Goal: Communication & Community: Answer question/provide support

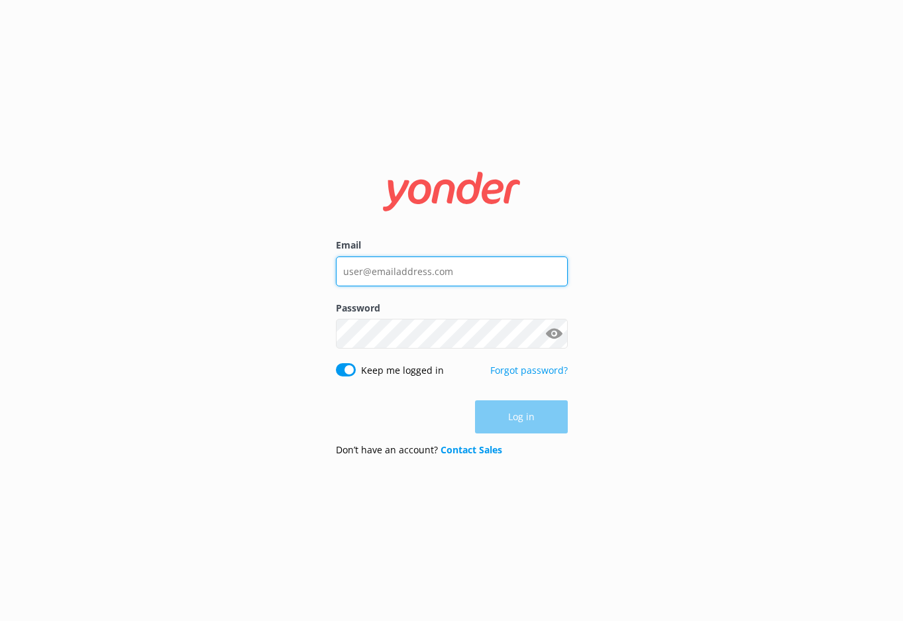
click at [420, 262] on input "Email" at bounding box center [452, 271] width 232 height 30
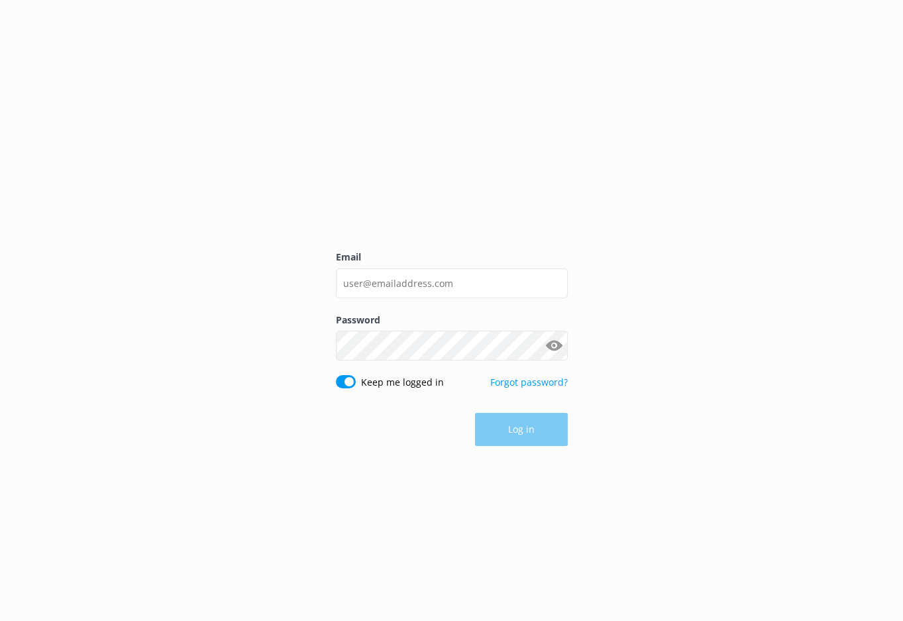
click at [434, 313] on label "Password" at bounding box center [452, 320] width 232 height 15
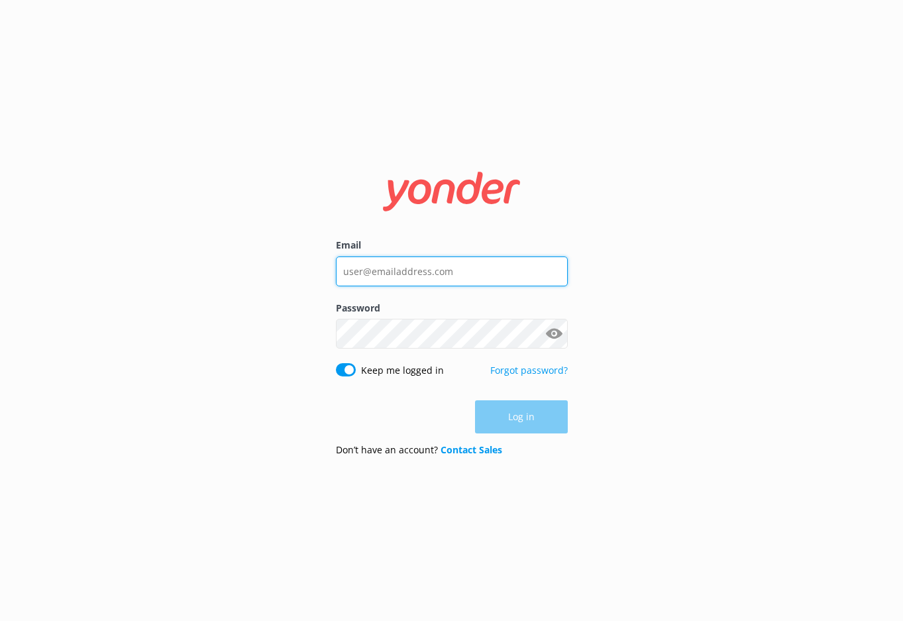
click at [427, 285] on input "Email" at bounding box center [452, 271] width 232 height 30
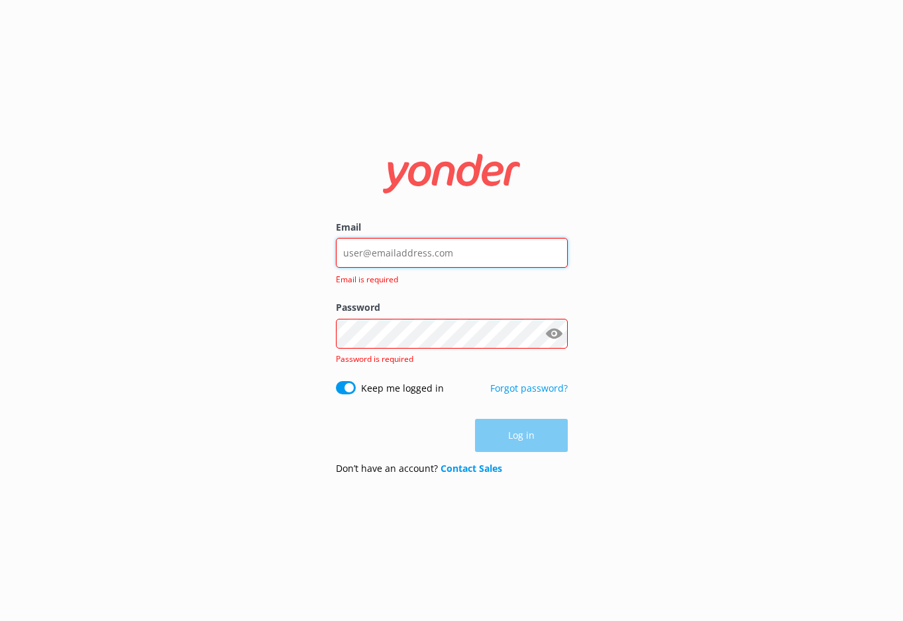
type input "[EMAIL_ADDRESS][DOMAIN_NAME]"
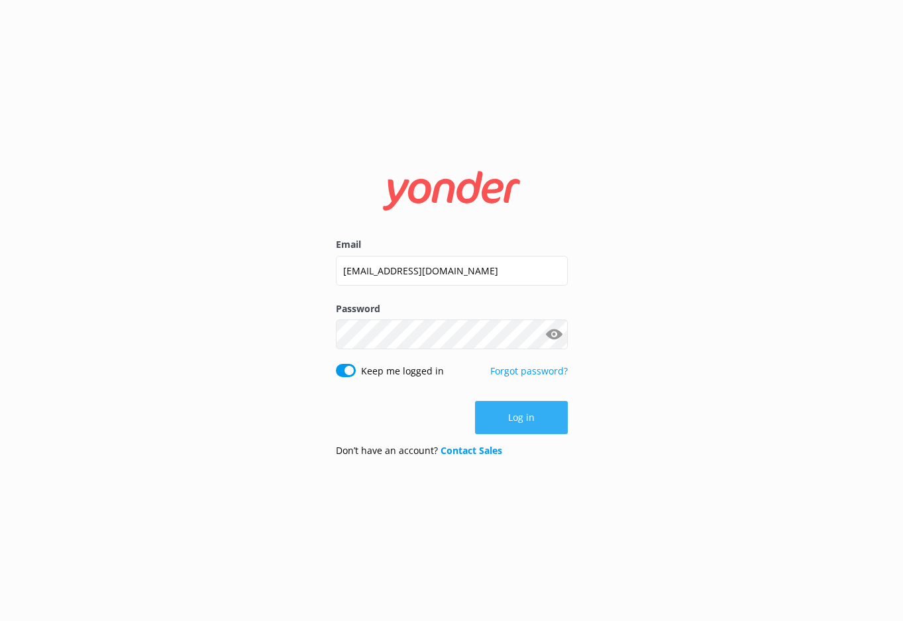
click at [517, 419] on button "Log in" at bounding box center [521, 417] width 93 height 33
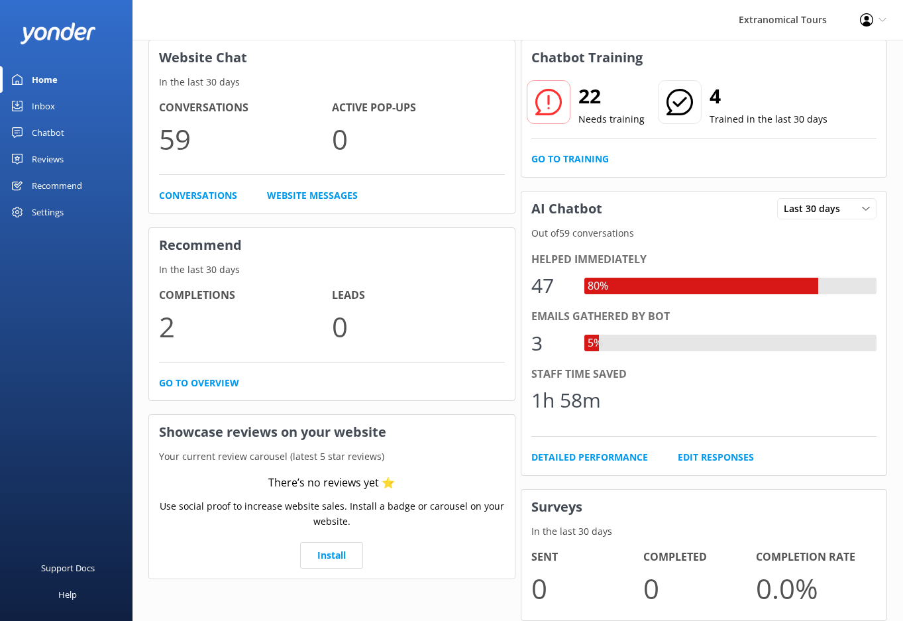
scroll to position [91, 0]
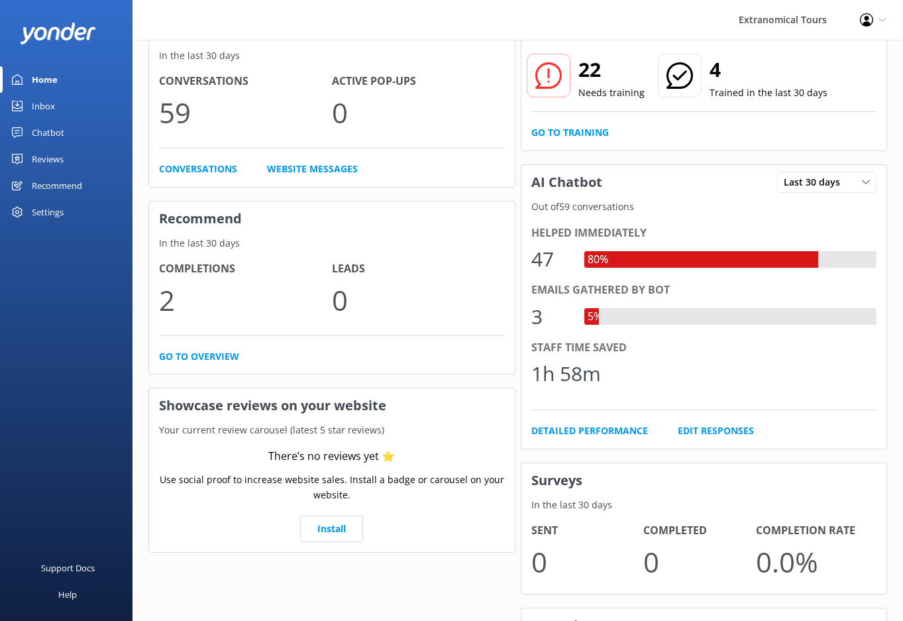
click at [71, 103] on link "Inbox" at bounding box center [66, 106] width 132 height 26
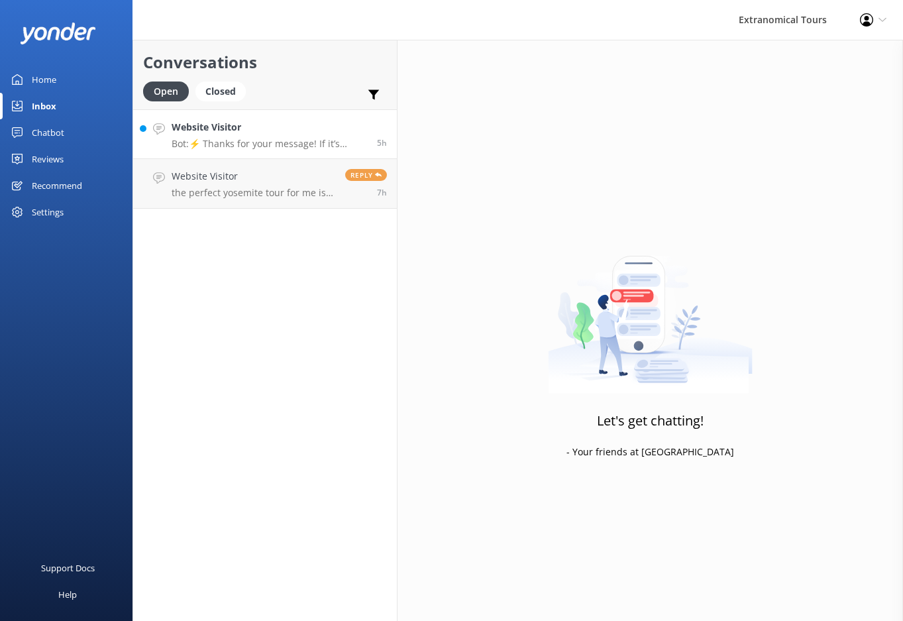
click at [230, 141] on p "Bot: ⚡ Thanks for your message! If it’s during our office hours (5:30am–10pm PT…" at bounding box center [269, 144] width 195 height 12
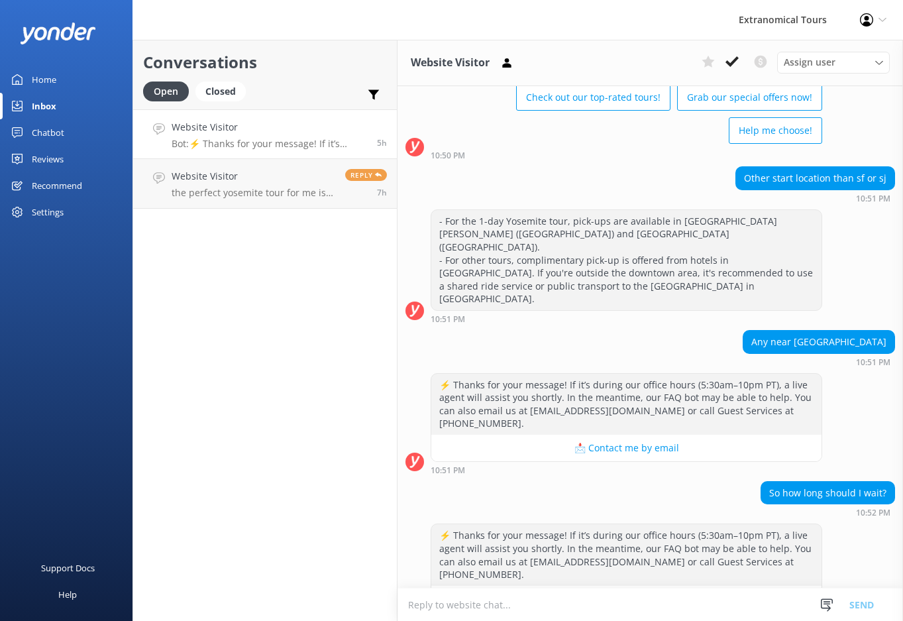
scroll to position [254, 0]
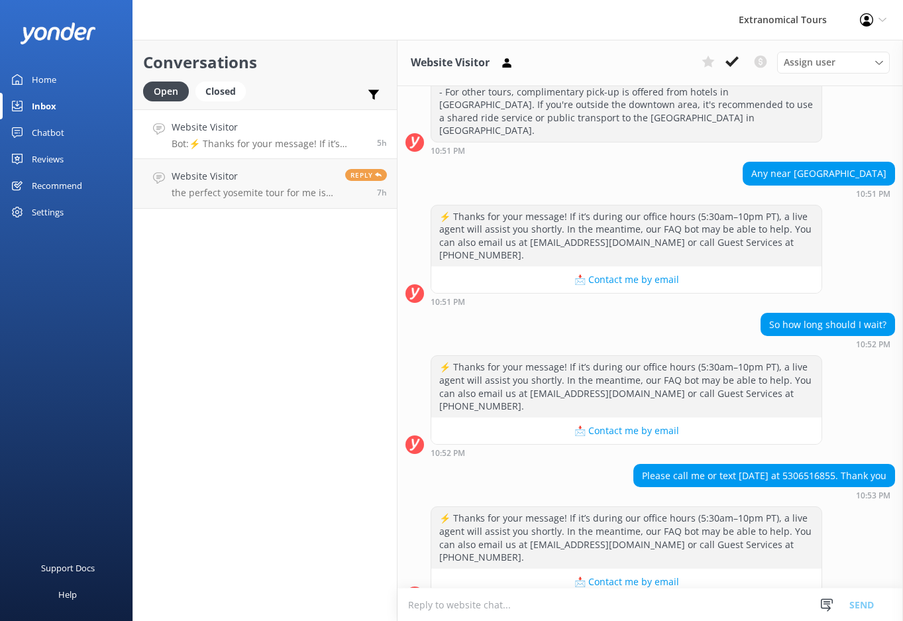
click at [799, 464] on div "Please call me or text [DATE] at 5306516855. Thank you" at bounding box center [764, 475] width 260 height 23
click at [800, 464] on div "Please call me or text [DATE] at 5306516855. Thank you" at bounding box center [764, 475] width 260 height 23
copy div "5306516855"
click at [581, 609] on textarea at bounding box center [649, 604] width 505 height 32
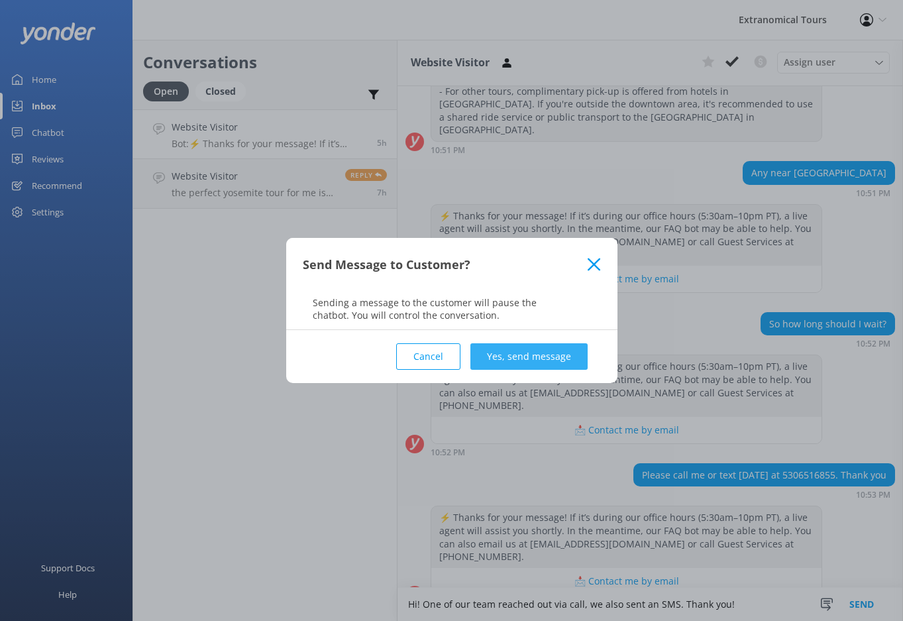
type textarea "Hi! One of our team reached out via call, we also sent an SMS. Thank you!"
click at [546, 368] on button "Yes, send message" at bounding box center [528, 356] width 117 height 26
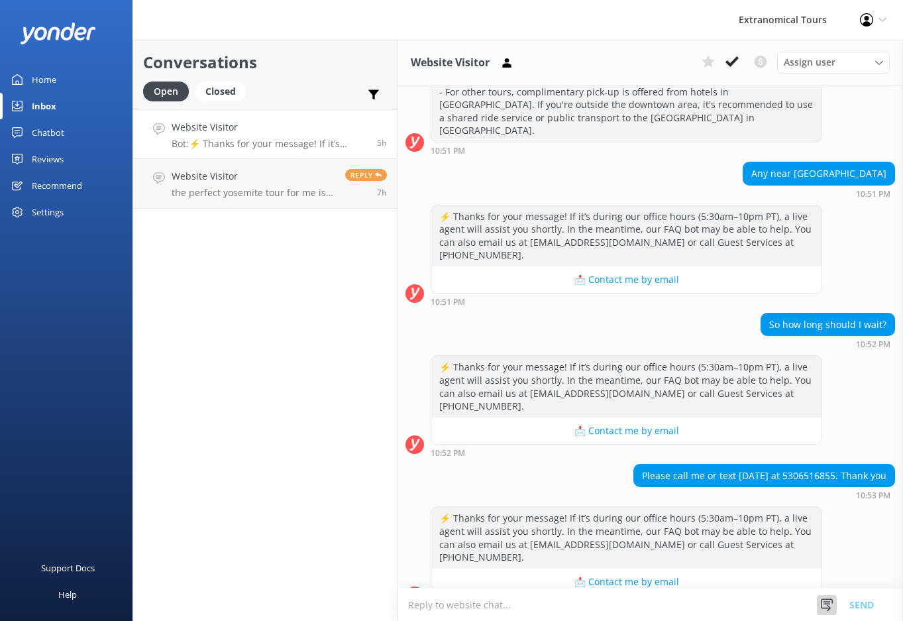
click at [826, 605] on icon at bounding box center [826, 604] width 13 height 13
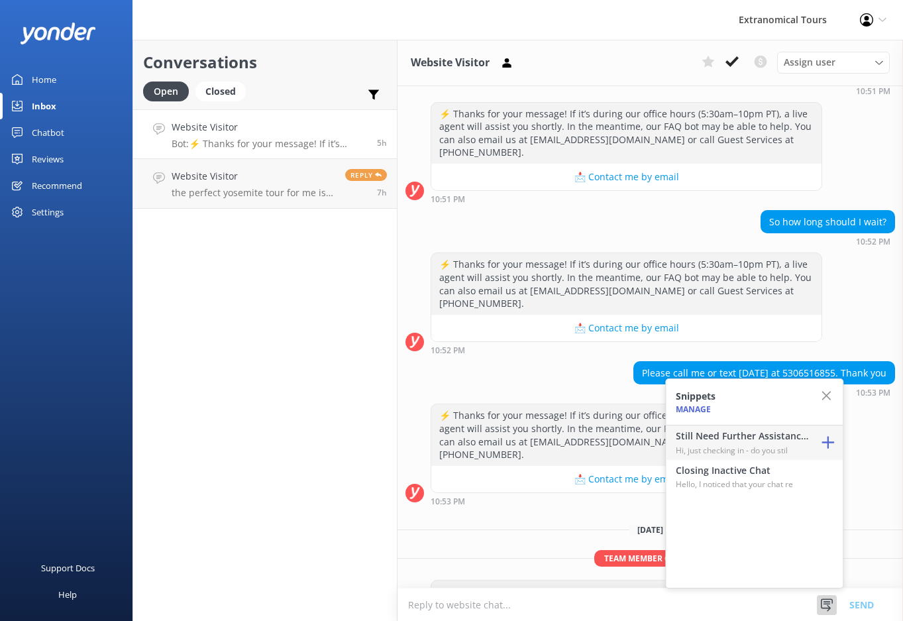
scroll to position [365, 0]
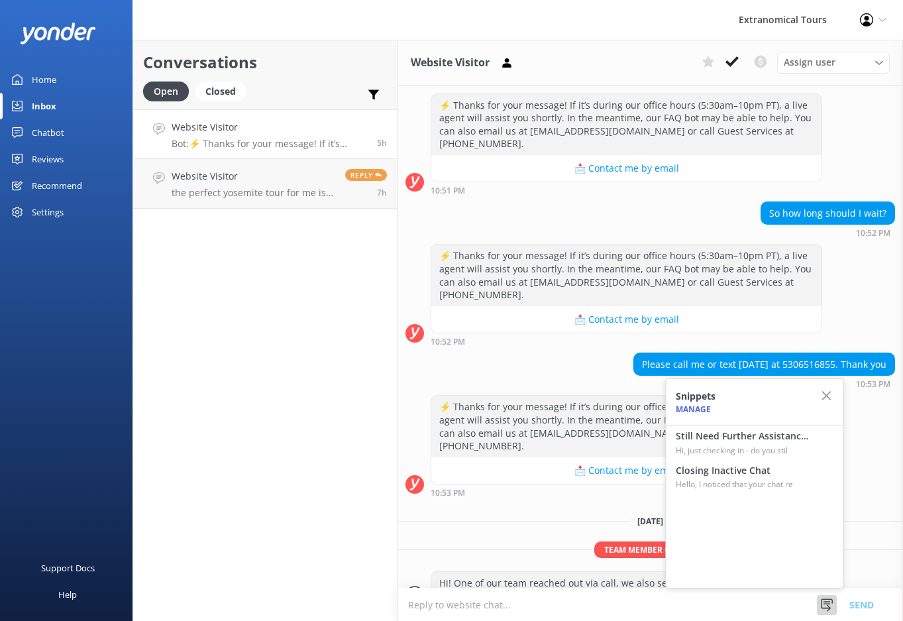
click at [753, 448] on p "Hi, just checking in - do you stil" at bounding box center [742, 450] width 132 height 13
type textarea "Hi, just checking in - do you still require assistance from our team on this? T…"
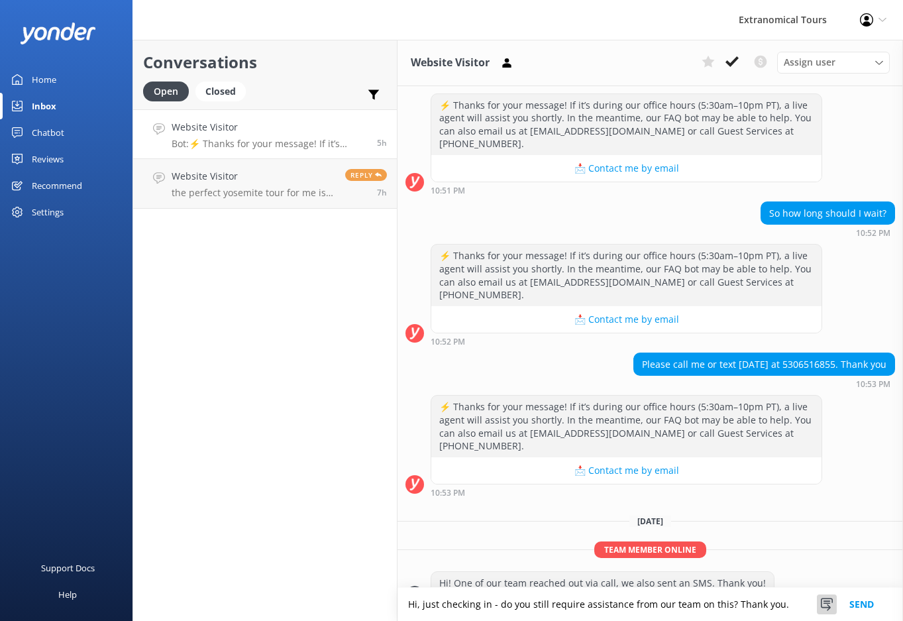
click at [834, 605] on div at bounding box center [827, 604] width 20 height 20
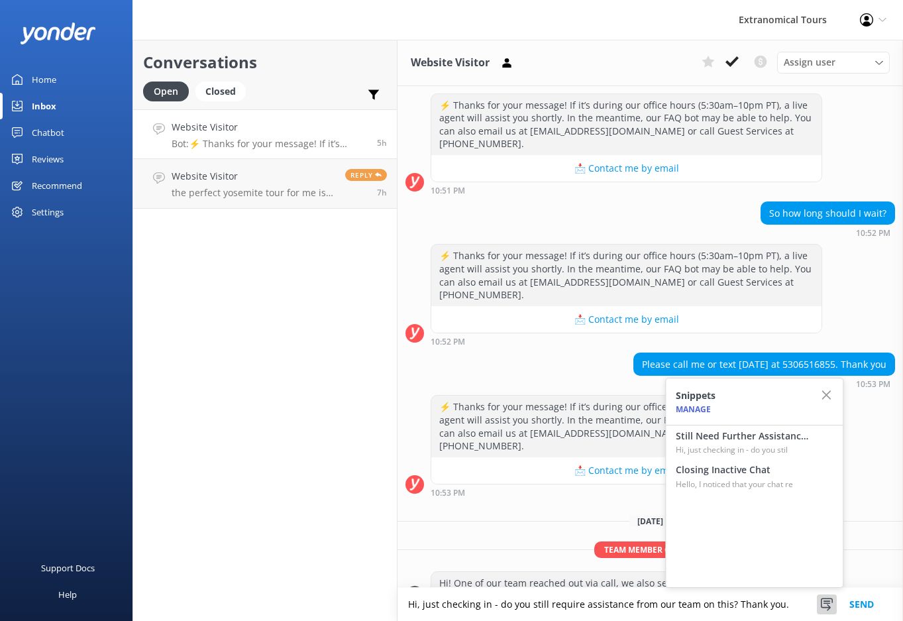
click at [834, 605] on div at bounding box center [827, 604] width 20 height 20
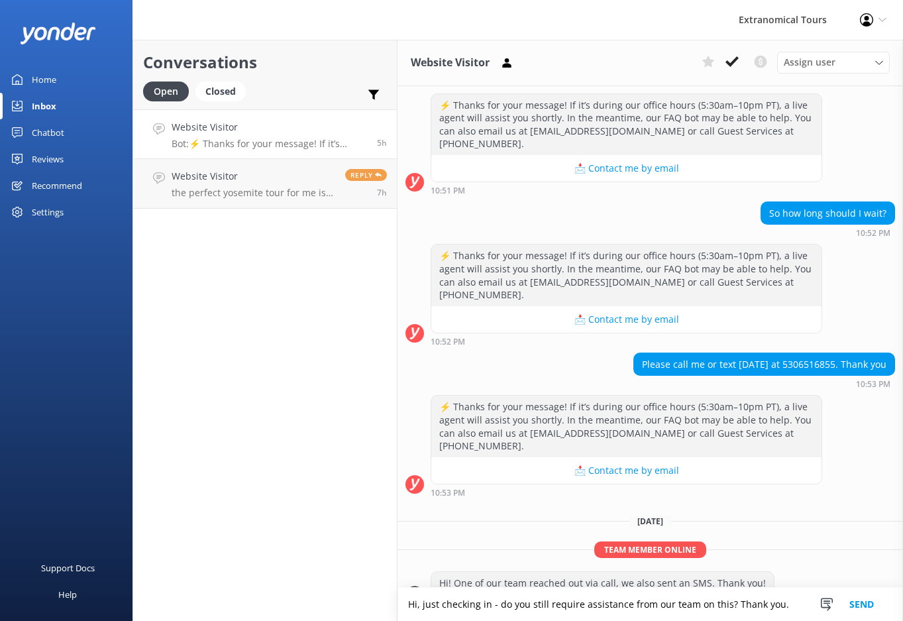
click at [860, 607] on button "Send" at bounding box center [862, 604] width 50 height 33
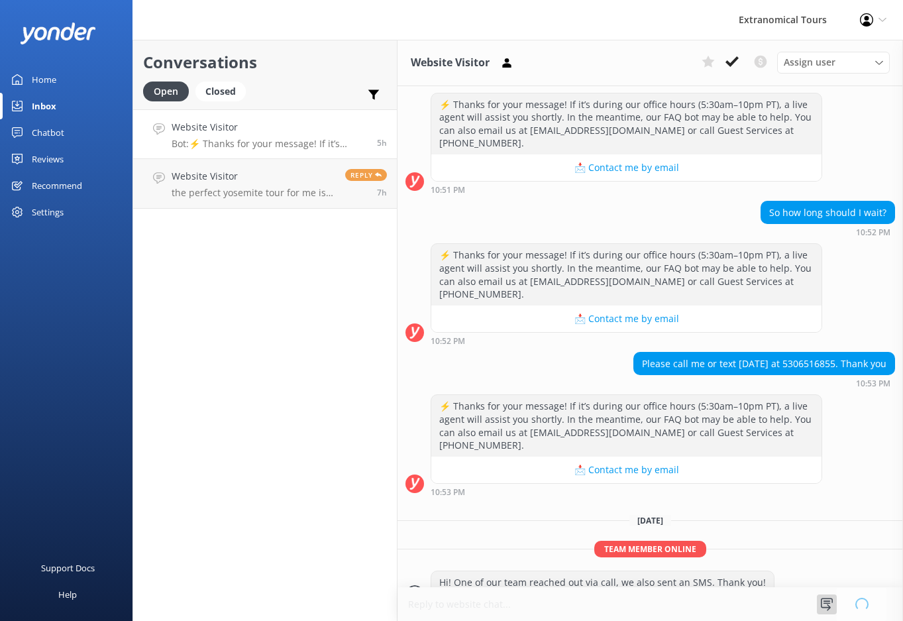
click at [817, 605] on div at bounding box center [827, 604] width 20 height 20
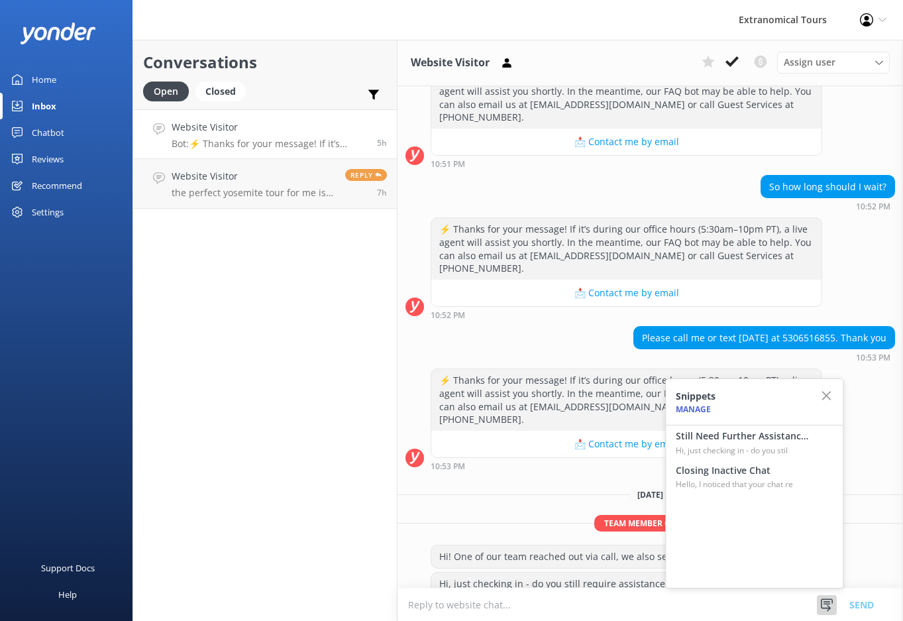
scroll to position [391, 0]
click at [776, 474] on h4 "Closing Inactive Chat" at bounding box center [742, 470] width 132 height 15
type textarea "Hello, I noticed that your chat remains open, but inactive. I will close this l…"
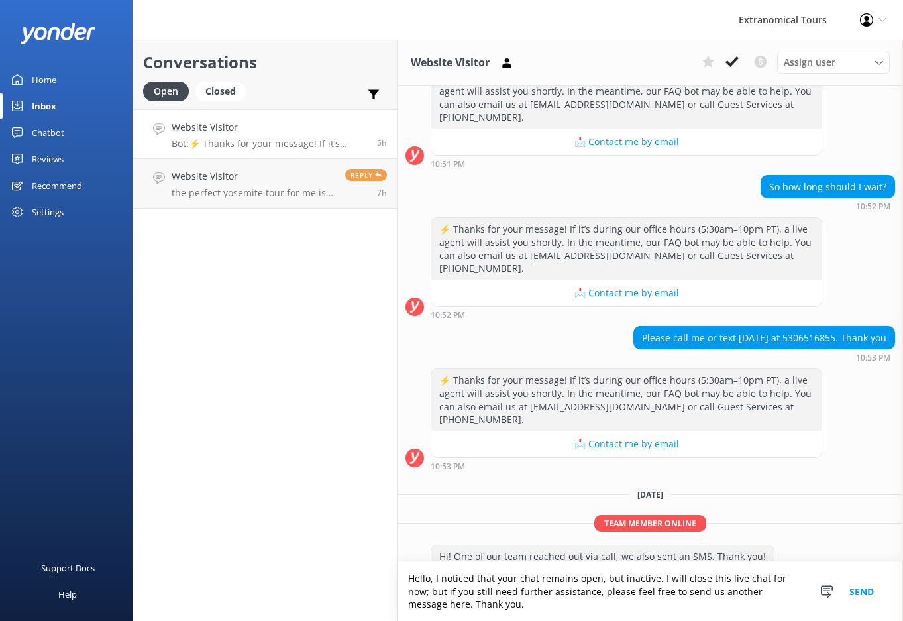
click at [866, 594] on button "Send" at bounding box center [862, 591] width 50 height 59
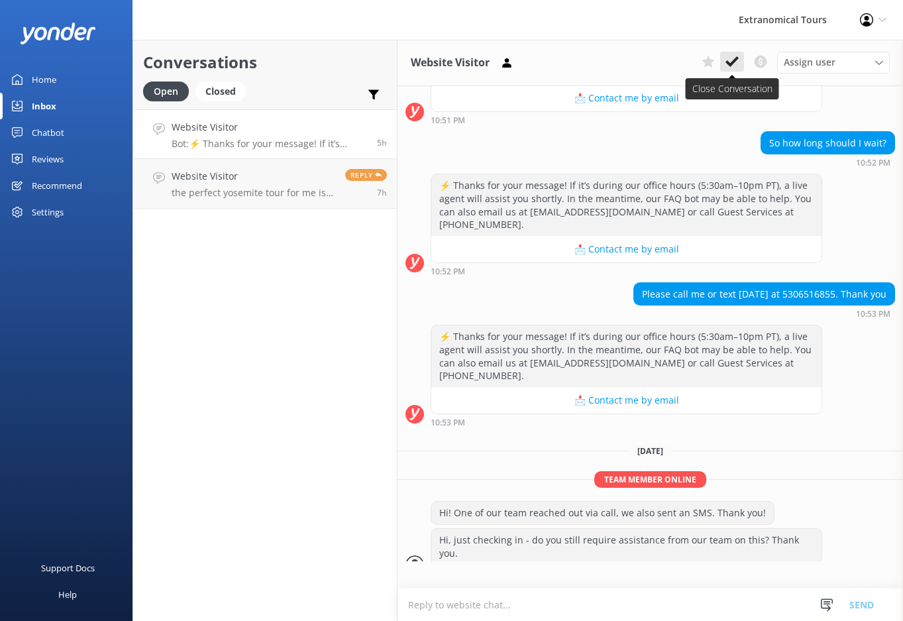
scroll to position [444, 0]
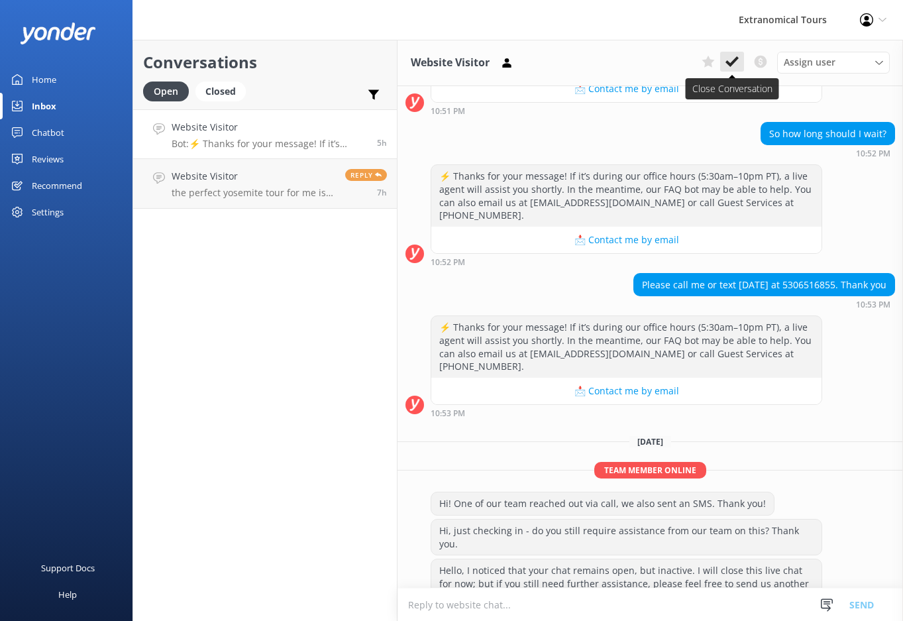
click at [726, 54] on button at bounding box center [732, 62] width 24 height 20
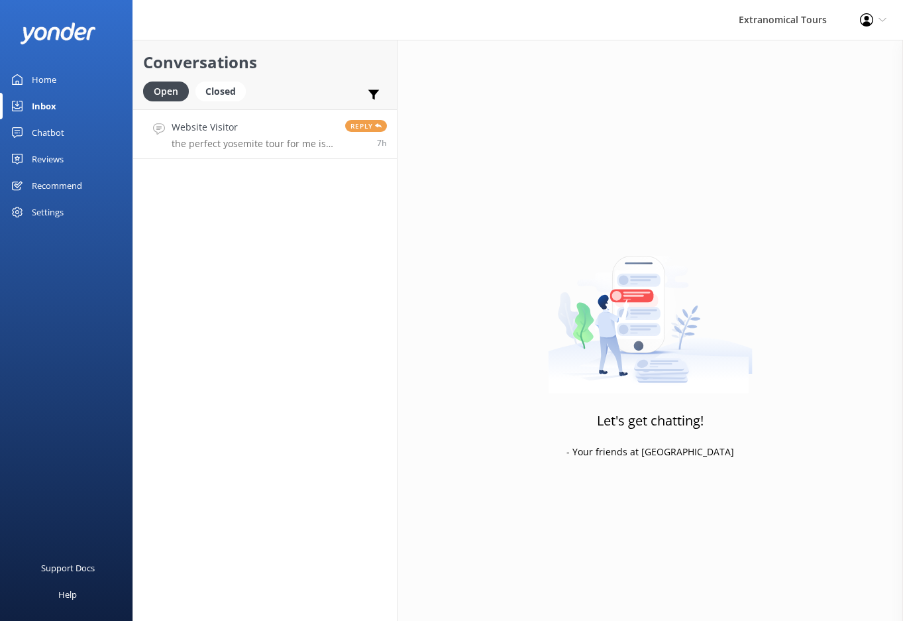
click at [327, 125] on h4 "Website Visitor" at bounding box center [254, 127] width 164 height 15
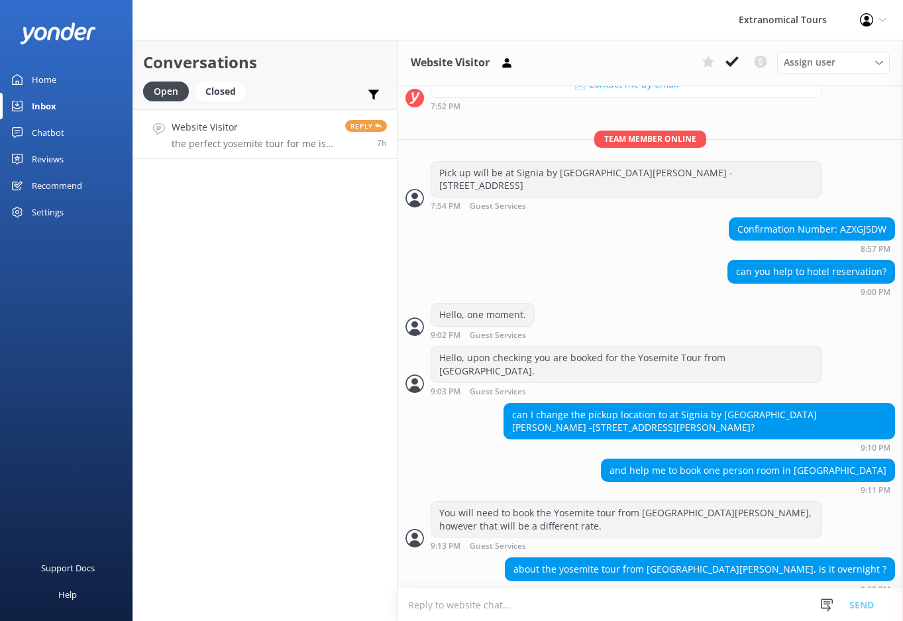
scroll to position [524, 0]
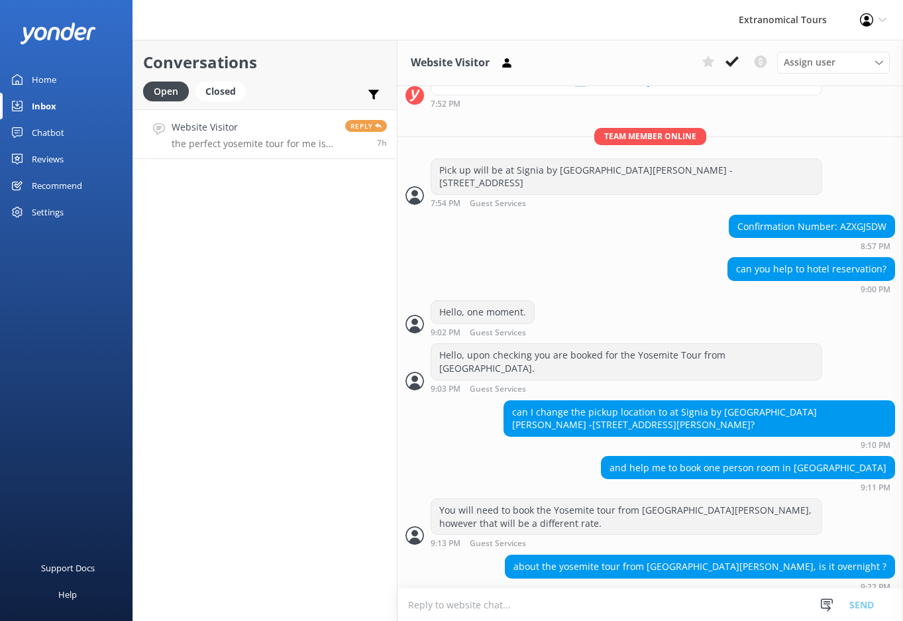
click at [560, 603] on textarea at bounding box center [649, 604] width 505 height 32
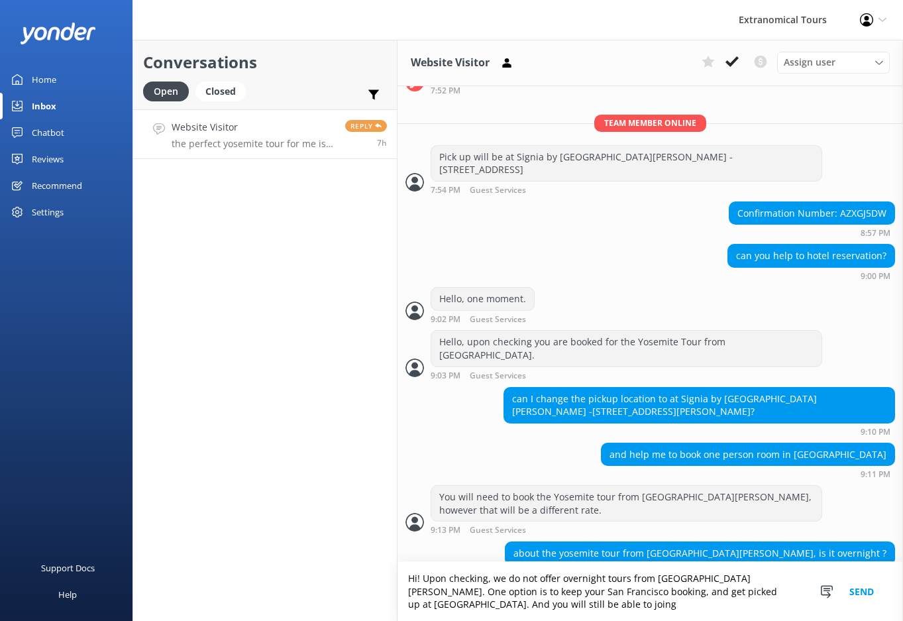
scroll to position [550, 0]
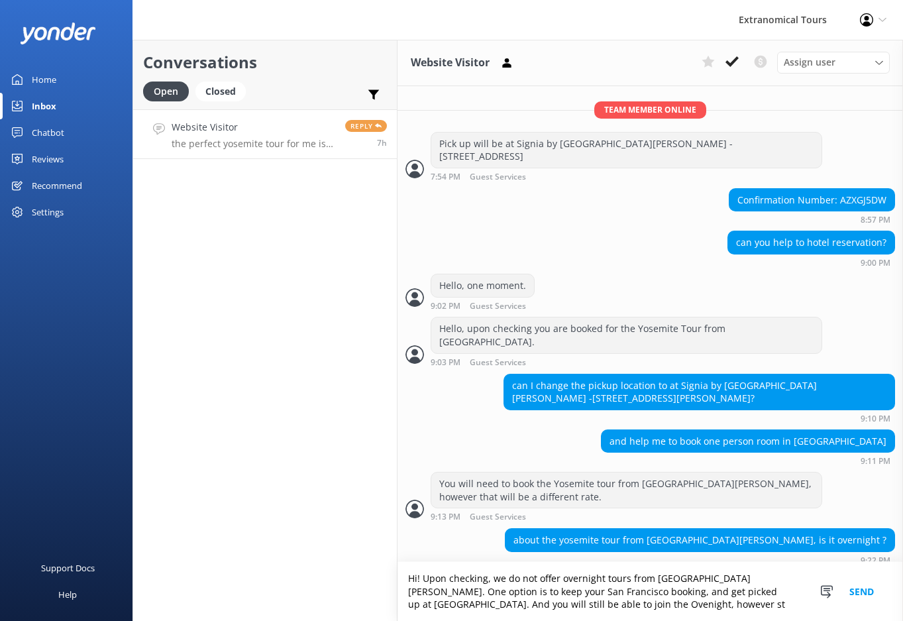
click at [461, 600] on textarea "Hi! Upon checking, we do not offer overnight tours from [GEOGRAPHIC_DATA][PERSO…" at bounding box center [649, 591] width 505 height 59
click at [558, 607] on textarea "Hi! Upon checking, we do not offer overnight tours from [GEOGRAPHIC_DATA][PERSO…" at bounding box center [649, 591] width 505 height 59
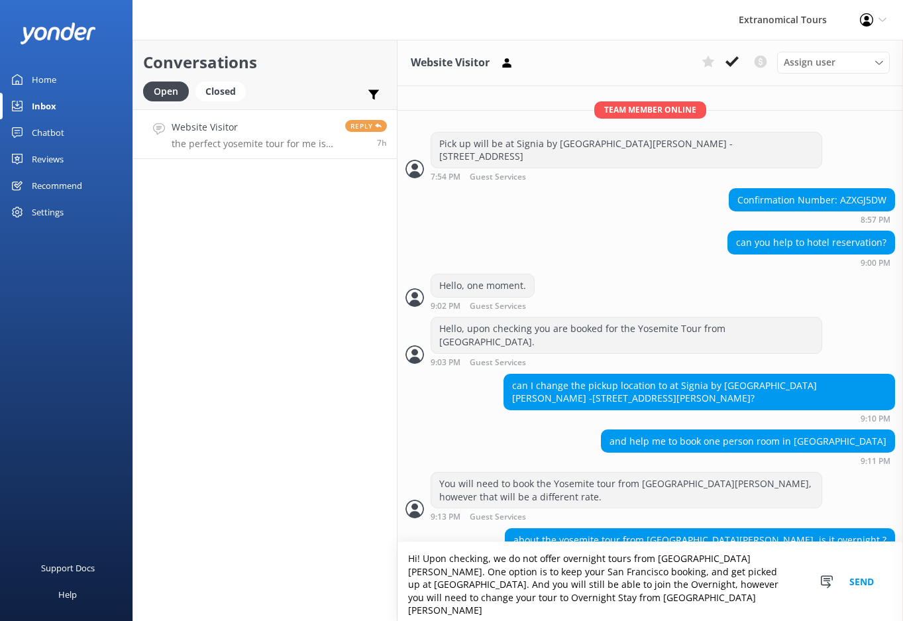
scroll to position [563, 0]
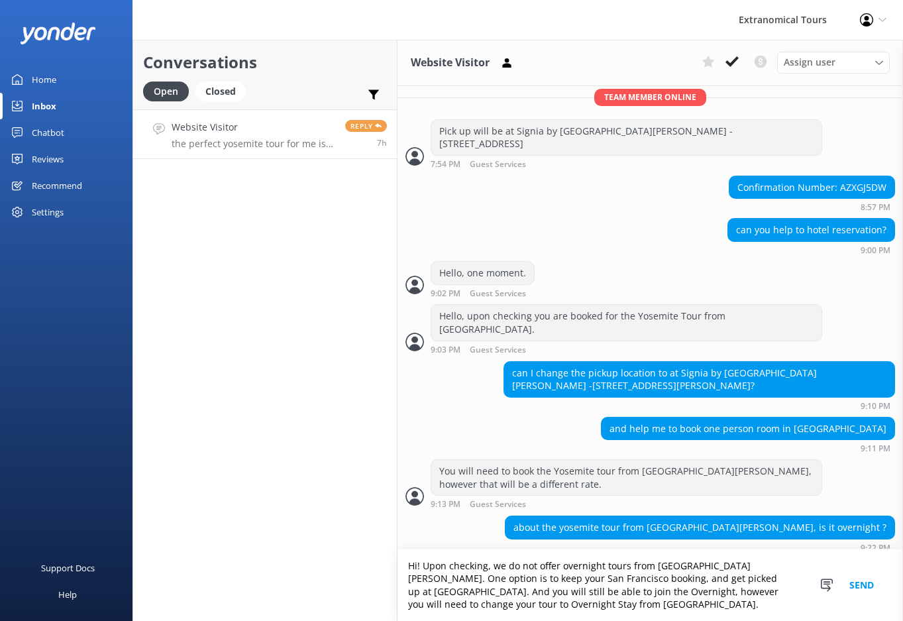
type textarea "Hi! Upon checking, we do not offer overnight tours from [GEOGRAPHIC_DATA][PERSO…"
click at [865, 589] on button "Send" at bounding box center [862, 585] width 50 height 72
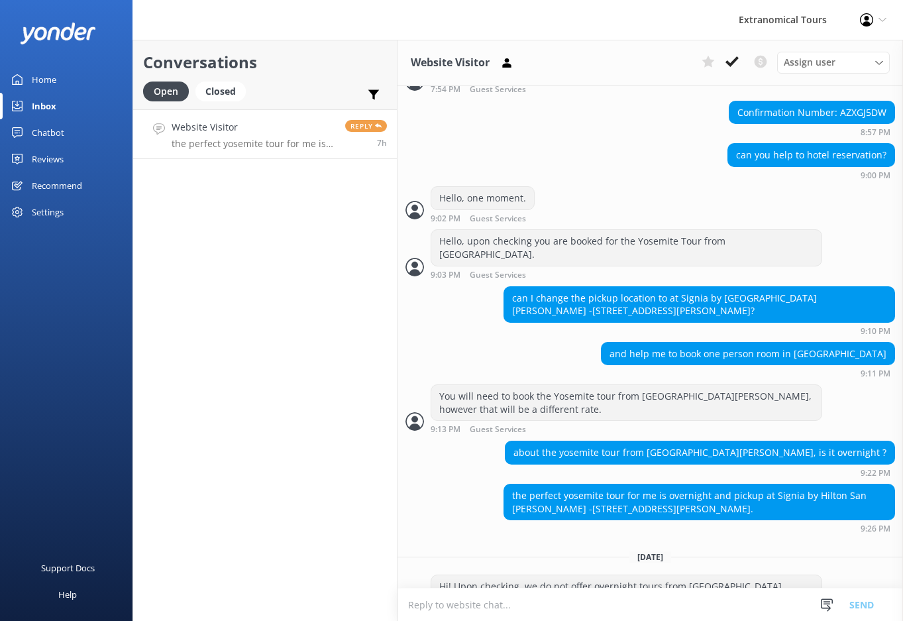
scroll to position [640, 0]
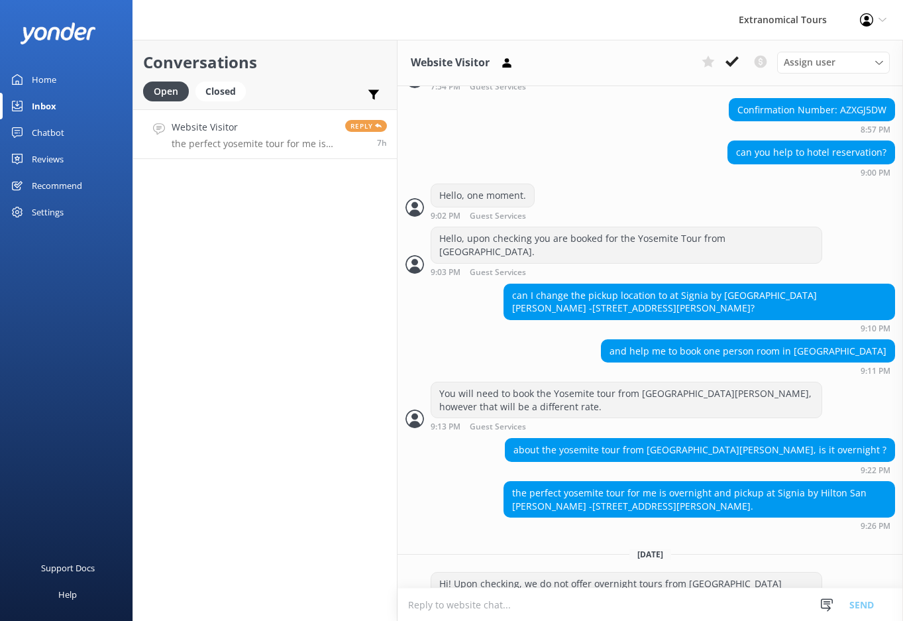
click at [270, 147] on p "the perfect yosemite tour for me is overnight and pickup at Signia by Hilton Sa…" at bounding box center [254, 144] width 164 height 12
click at [820, 598] on icon at bounding box center [826, 604] width 13 height 13
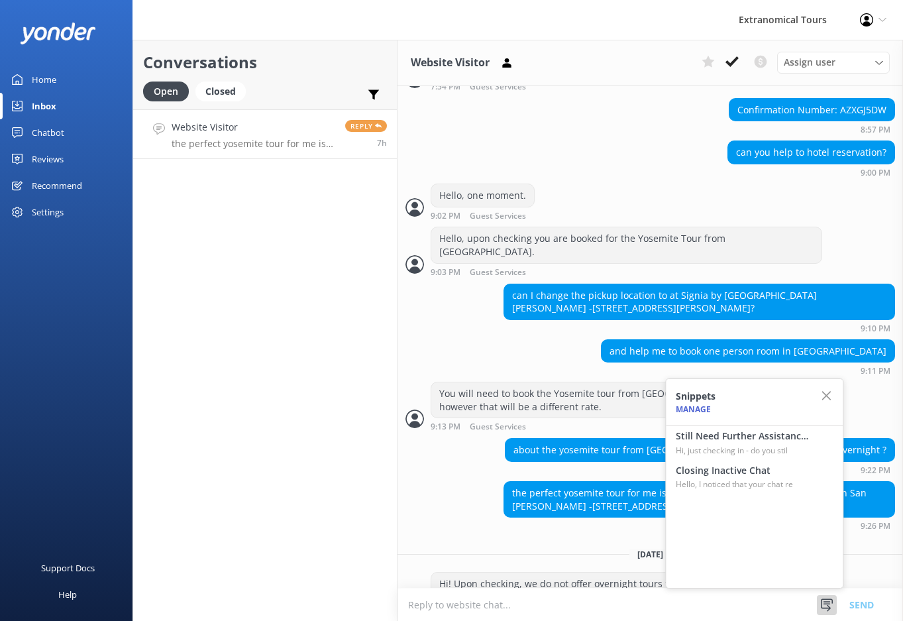
click at [732, 442] on h4 "Still Need Further Assistance?" at bounding box center [742, 436] width 132 height 15
type textarea "Hi, just checking in - do you still require assistance from our team on this? T…"
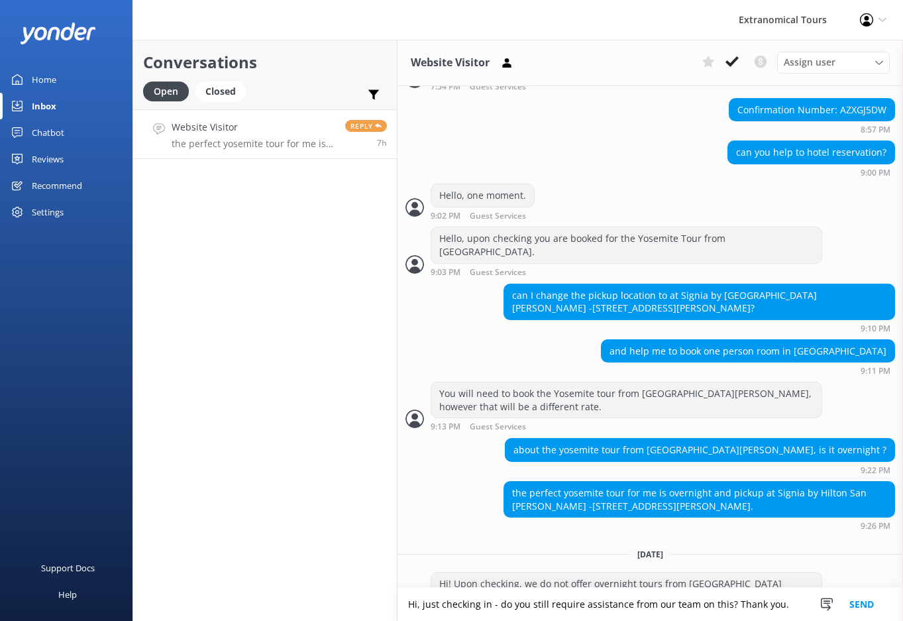
click at [860, 589] on button "Send" at bounding box center [862, 604] width 50 height 33
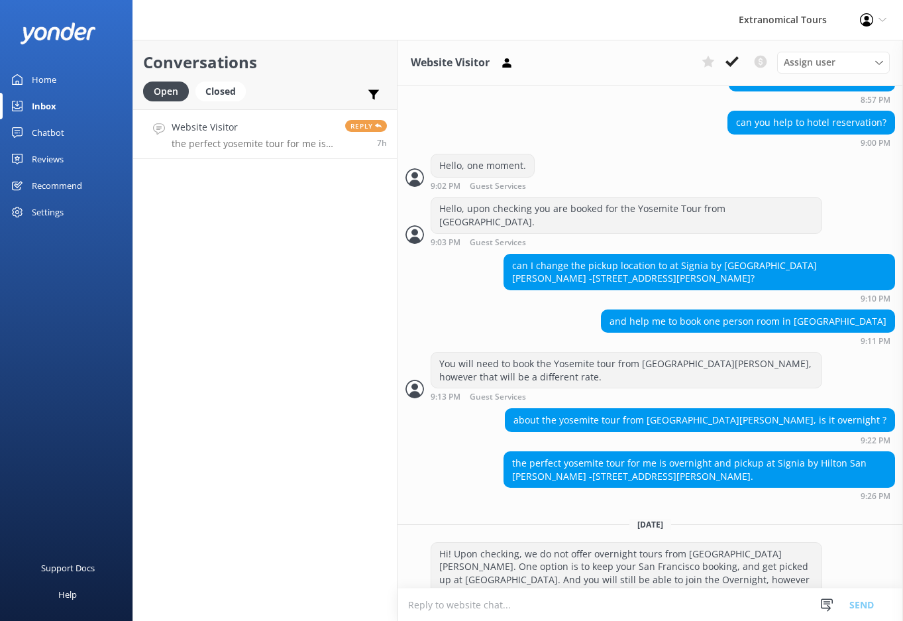
scroll to position [683, 0]
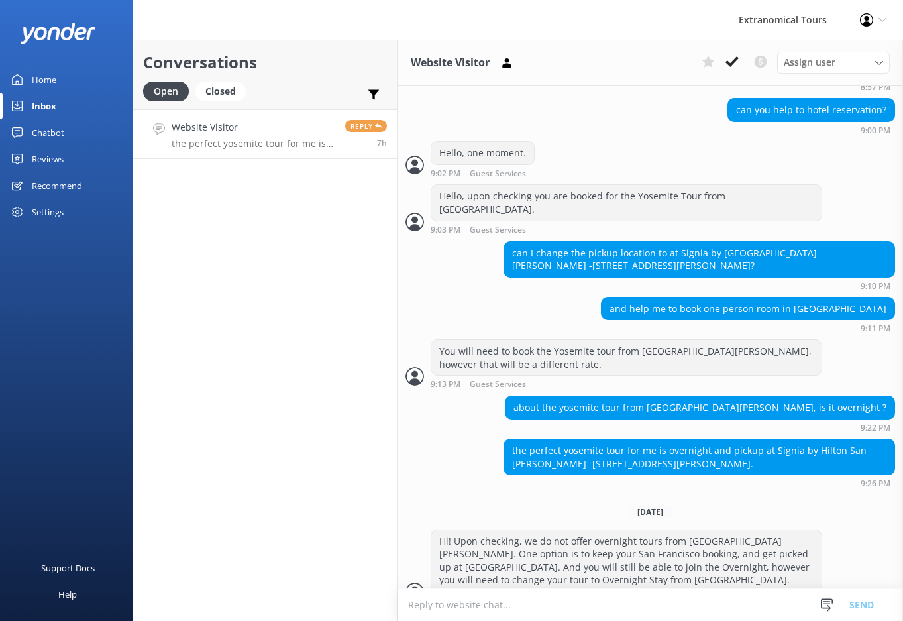
click at [819, 616] on div "Snippets Manage Still Need Further Assistance? Hi, just checking in - do you st…" at bounding box center [852, 604] width 70 height 32
click at [819, 589] on div "Snippets Manage Still Need Further Assistance? Hi, just checking in - do you st…" at bounding box center [852, 604] width 70 height 32
click at [820, 607] on icon at bounding box center [826, 604] width 13 height 13
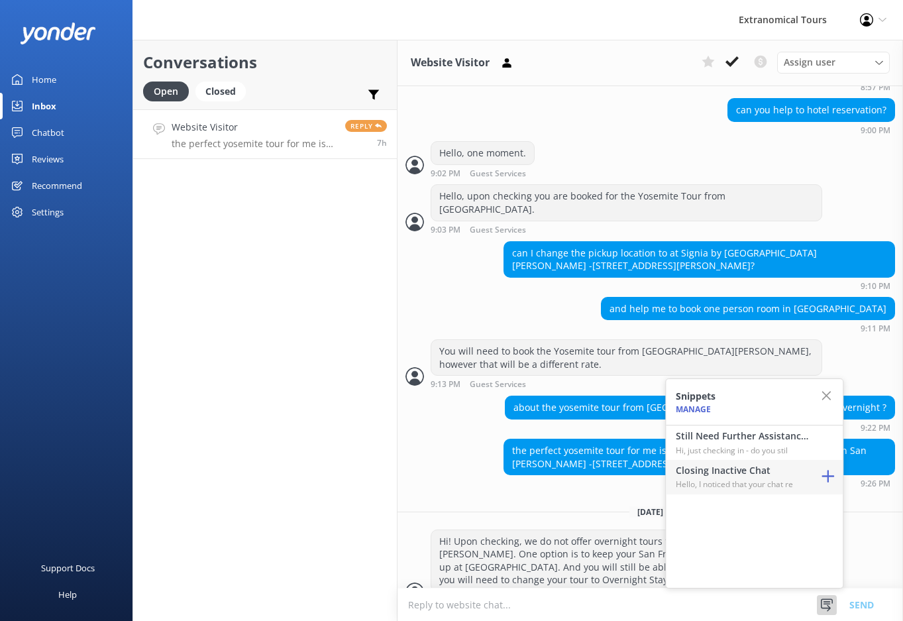
click at [760, 474] on h4 "Closing Inactive Chat" at bounding box center [742, 470] width 132 height 15
type textarea "Hello, I noticed that your chat remains open, but inactive. I will close this l…"
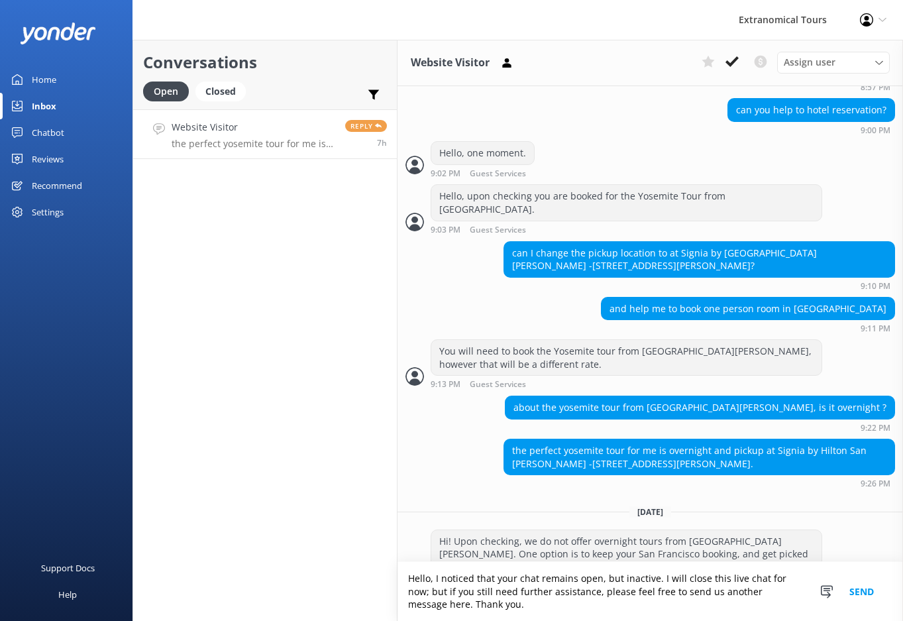
click at [856, 595] on button "Send" at bounding box center [862, 591] width 50 height 59
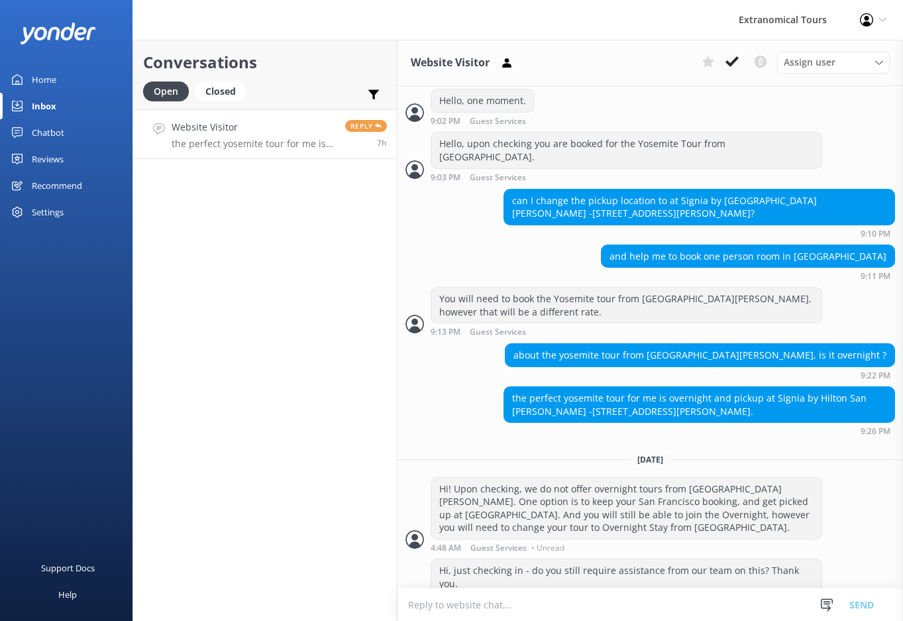
scroll to position [736, 0]
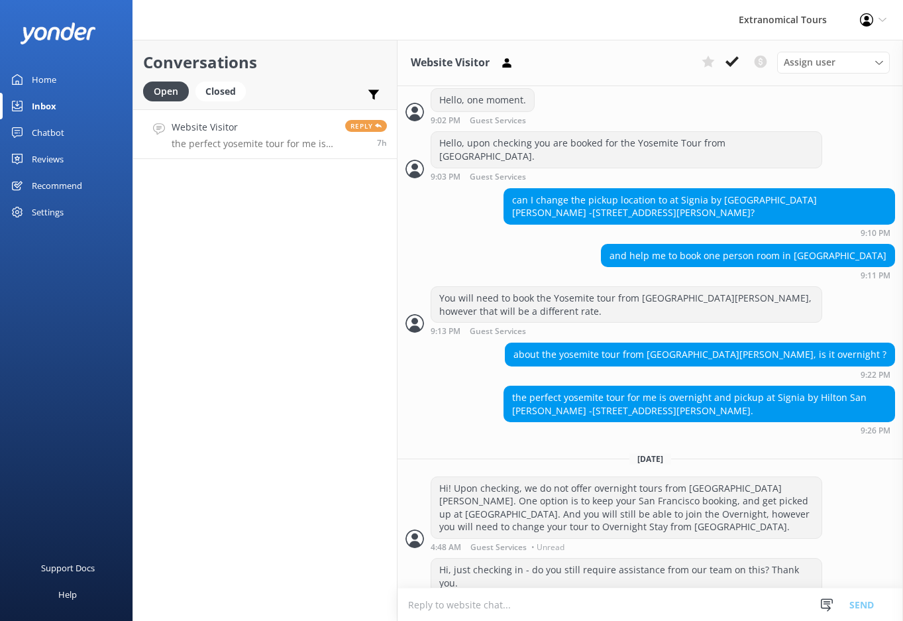
click at [733, 74] on div "Website Visitor Assign user [PERSON_NAME] Guest Services" at bounding box center [649, 63] width 505 height 46
click at [733, 71] on button at bounding box center [732, 62] width 24 height 20
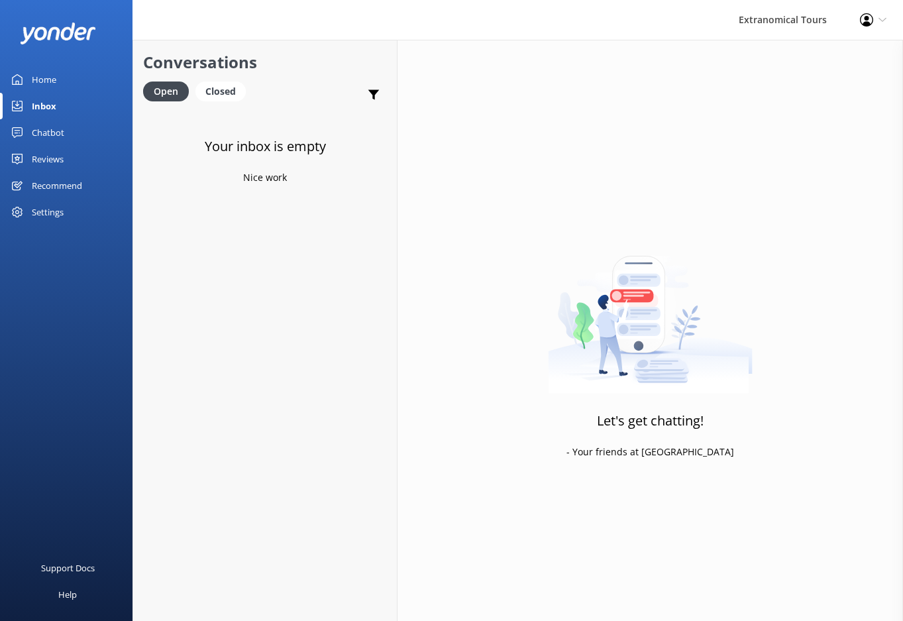
click at [66, 98] on link "Inbox" at bounding box center [66, 106] width 132 height 26
click at [58, 99] on link "Inbox" at bounding box center [66, 106] width 132 height 26
